Goal: Task Accomplishment & Management: Use online tool/utility

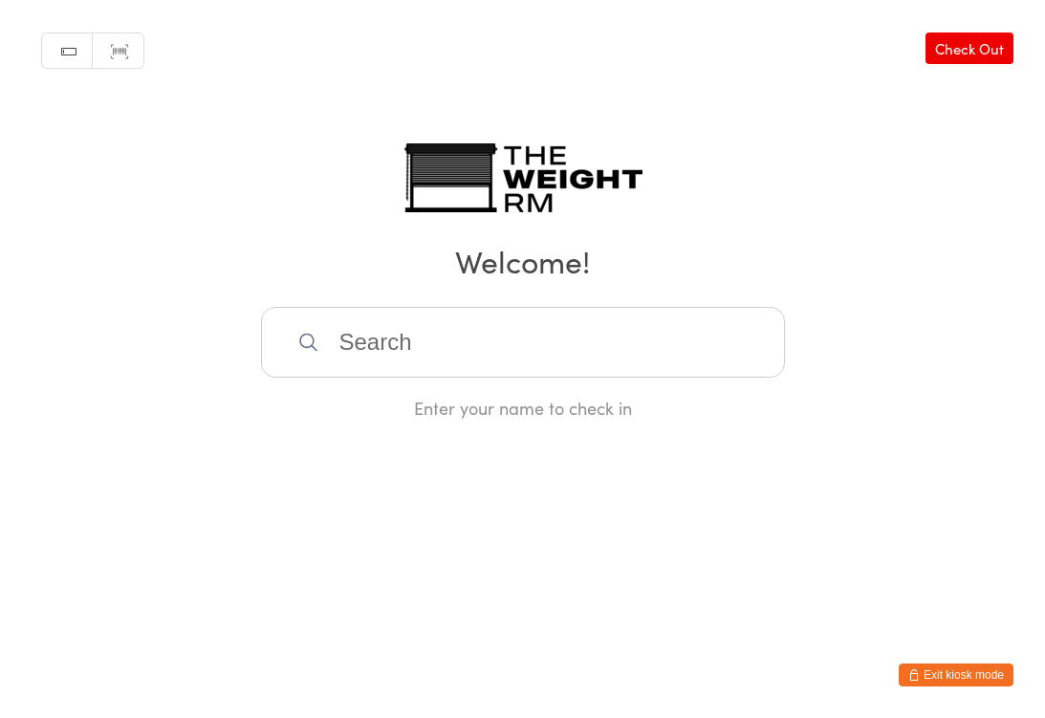
click at [504, 356] on input "search" at bounding box center [523, 342] width 524 height 71
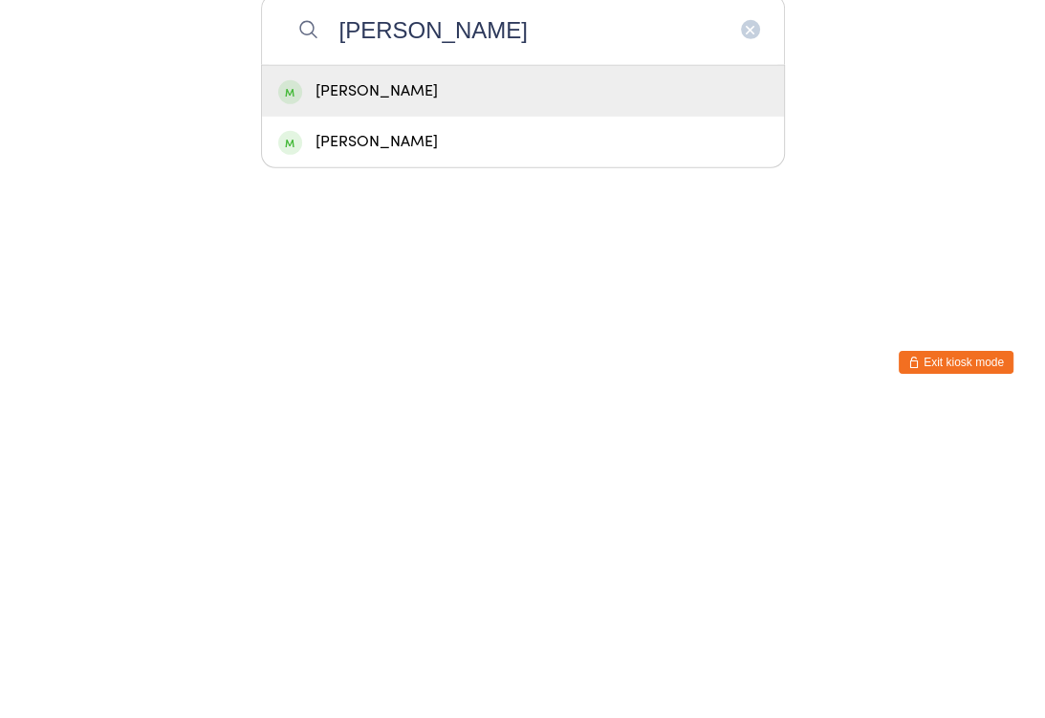
type input "[PERSON_NAME]"
click at [637, 391] on div "[PERSON_NAME]" at bounding box center [522, 404] width 489 height 26
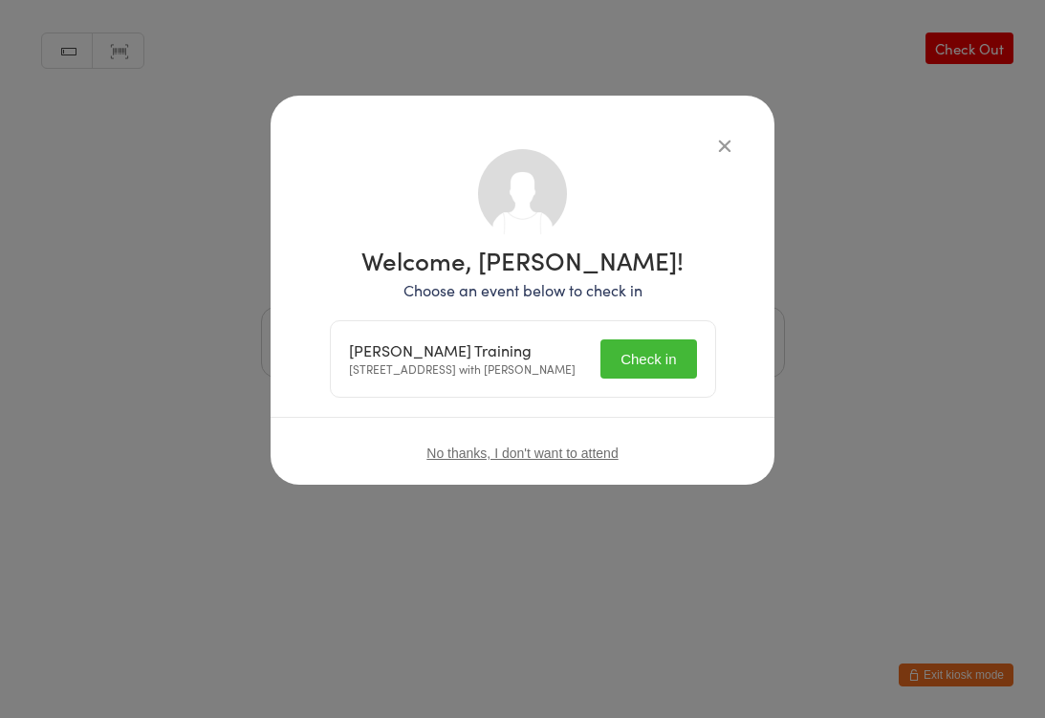
click at [646, 354] on button "Check in" at bounding box center [648, 358] width 96 height 39
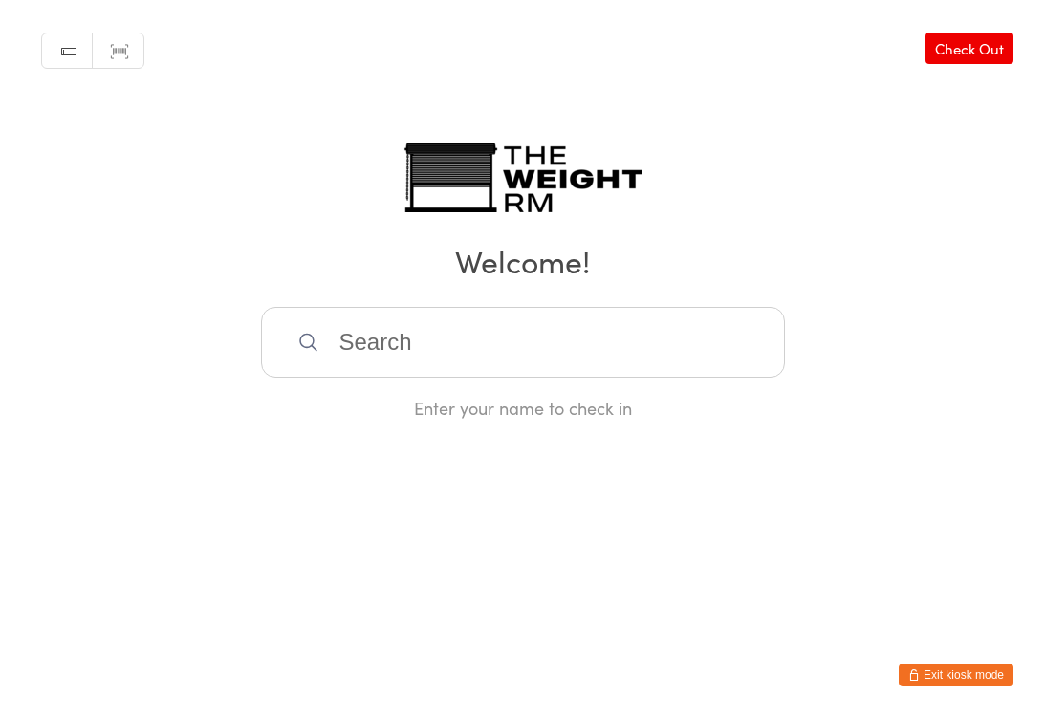
click at [427, 360] on input "search" at bounding box center [523, 342] width 524 height 71
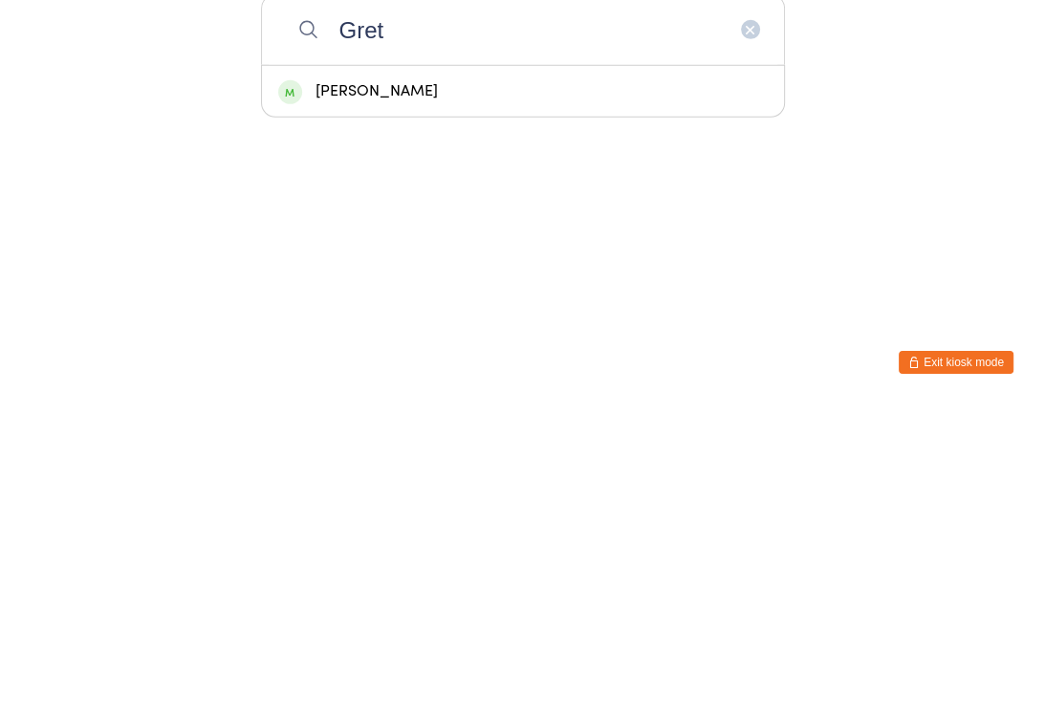
type input "Gret"
click at [421, 391] on div "[PERSON_NAME]" at bounding box center [522, 404] width 489 height 26
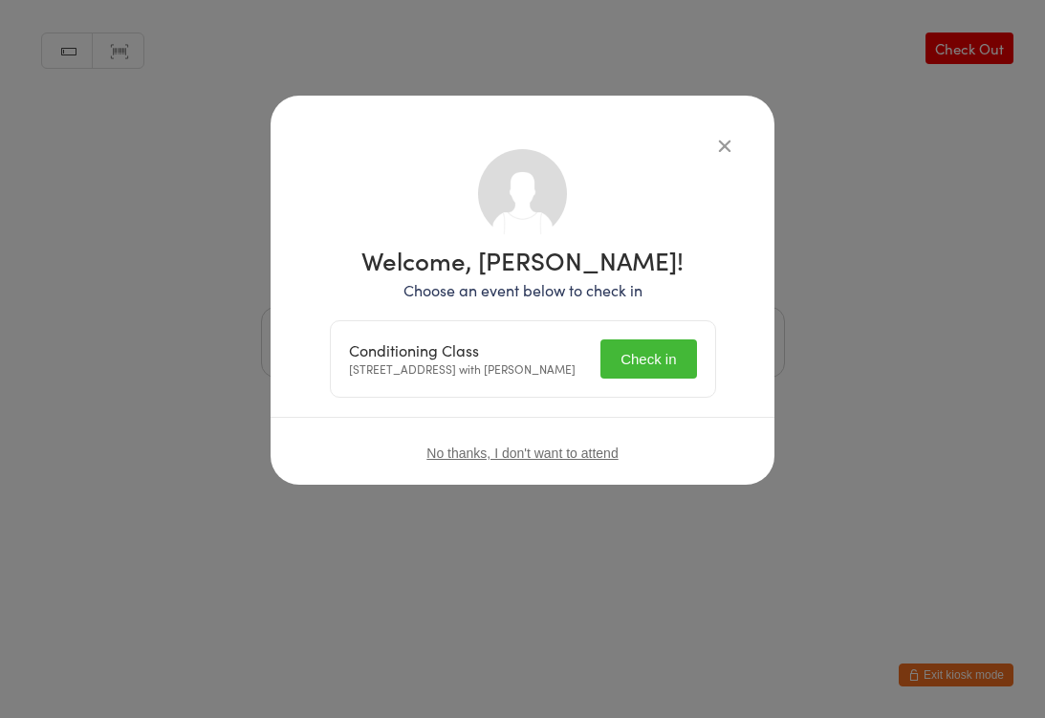
click at [656, 375] on button "Check in" at bounding box center [648, 358] width 96 height 39
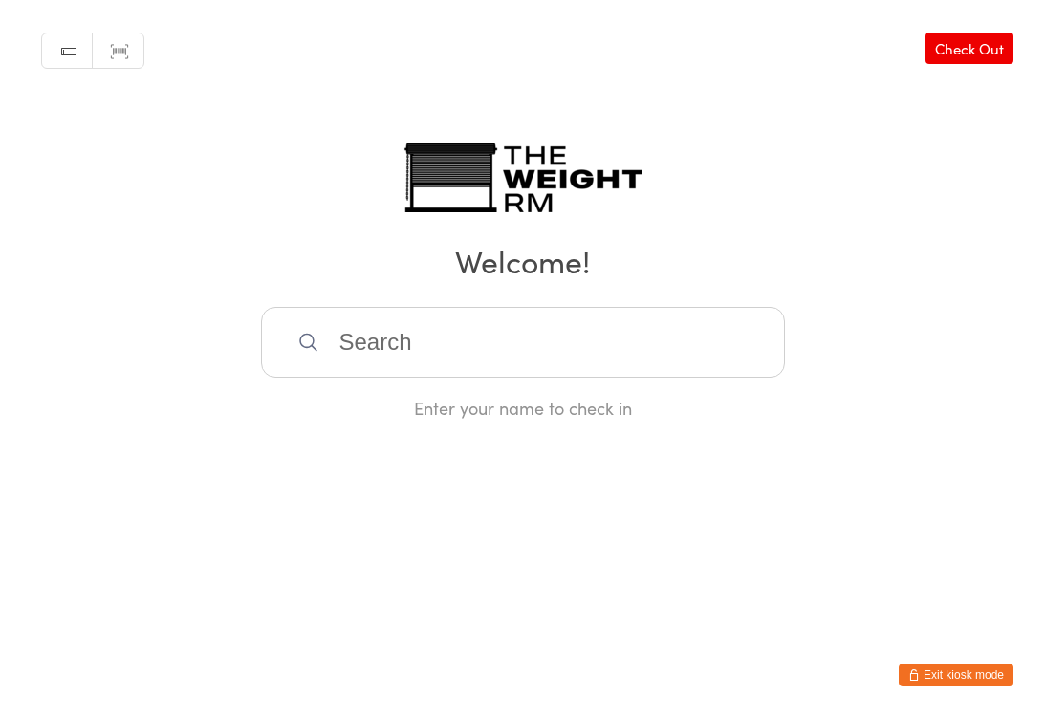
click at [358, 360] on input "search" at bounding box center [523, 342] width 524 height 71
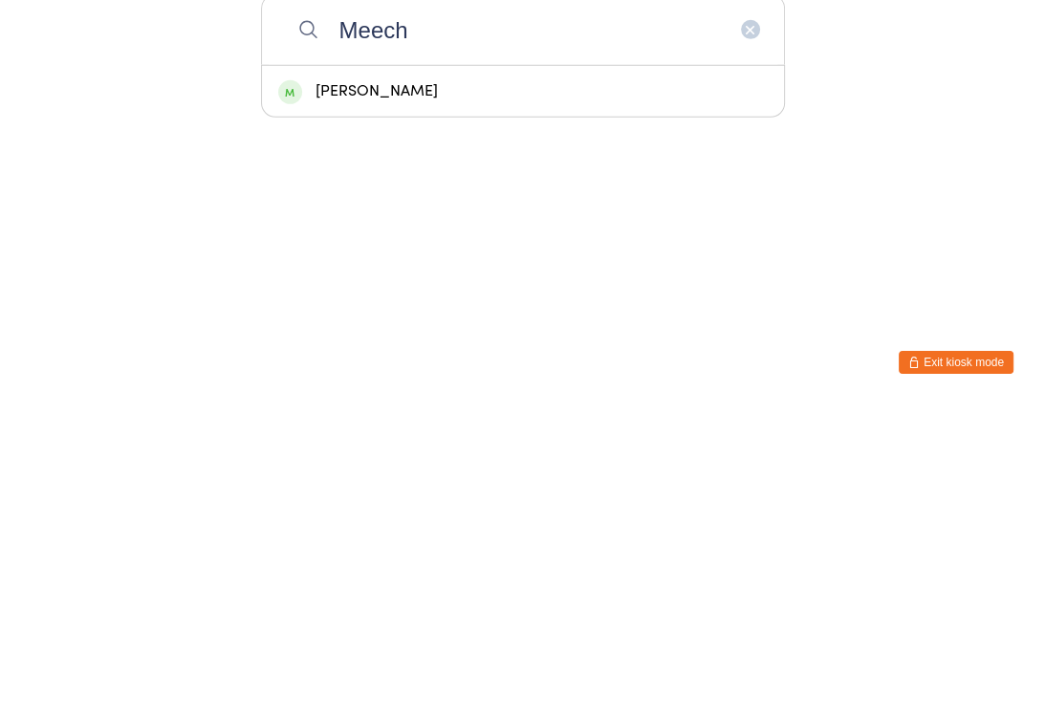
type input "Meech"
click at [420, 391] on div "[PERSON_NAME]" at bounding box center [522, 404] width 489 height 26
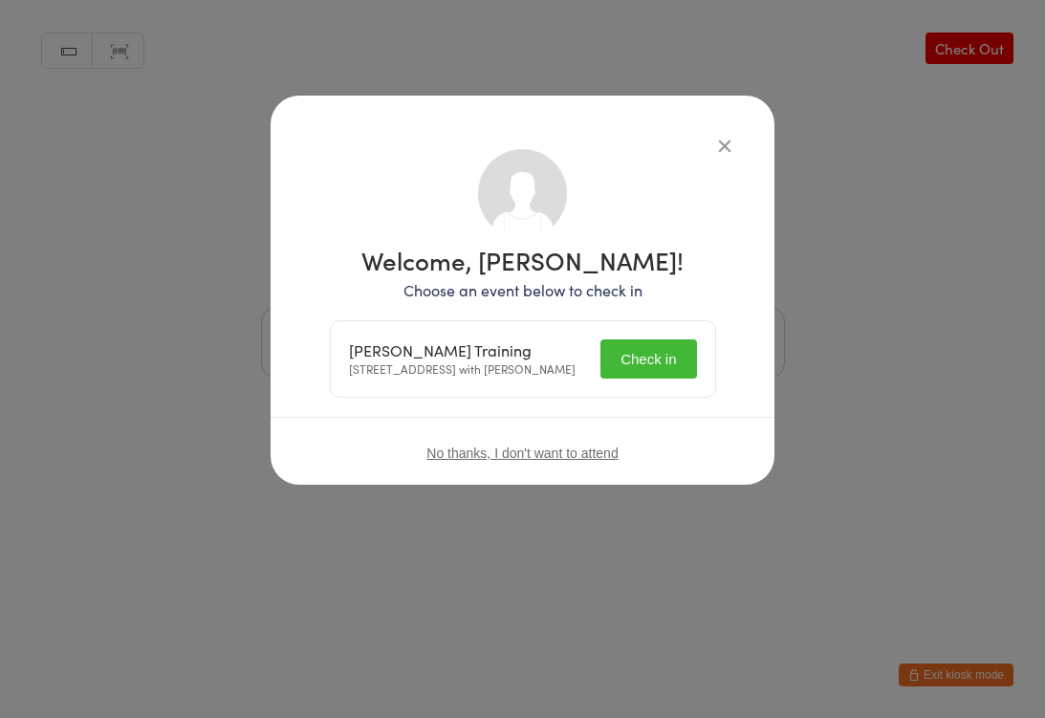
click at [654, 364] on button "Check in" at bounding box center [648, 358] width 96 height 39
